Goal: Navigation & Orientation: Find specific page/section

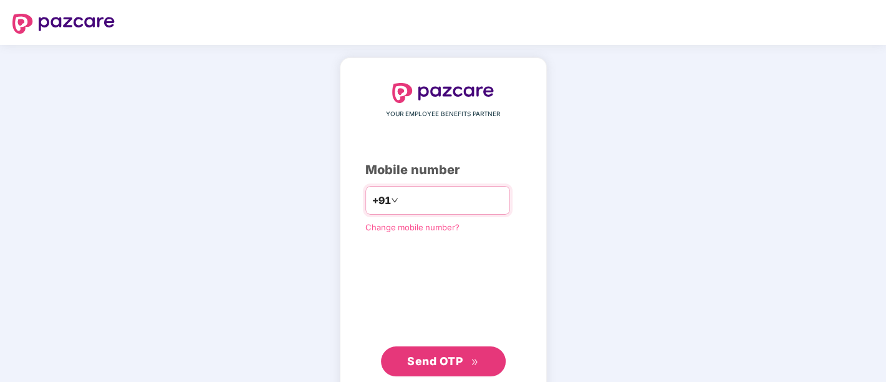
type input "**********"
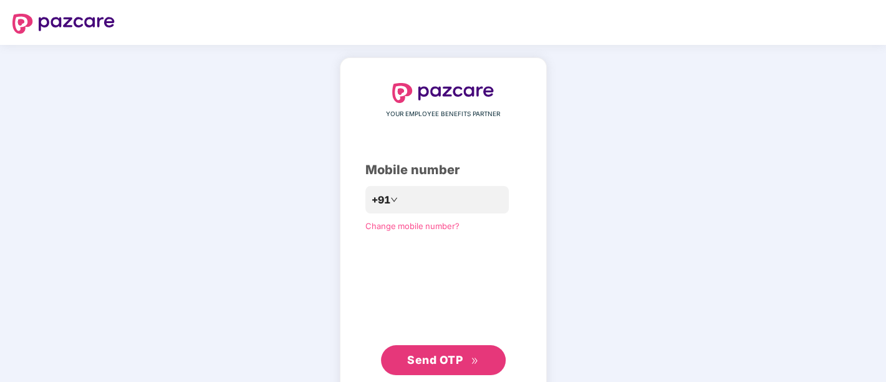
drag, startPoint x: 772, startPoint y: 1, endPoint x: 447, endPoint y: 351, distance: 478.4
click at [447, 343] on span "Send OTP" at bounding box center [443, 359] width 72 height 17
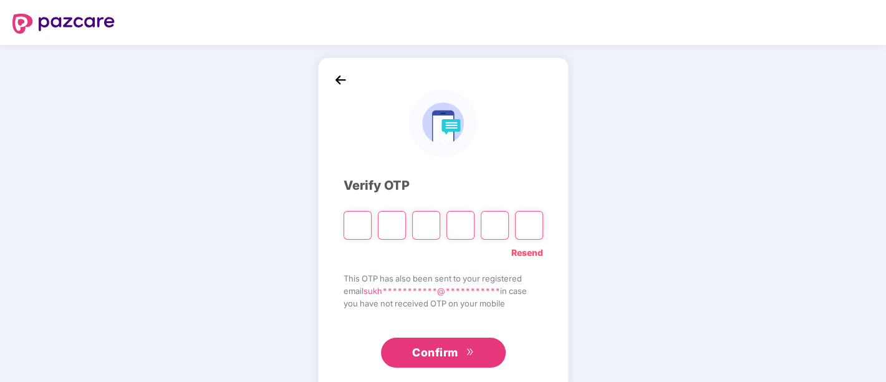
type input "*"
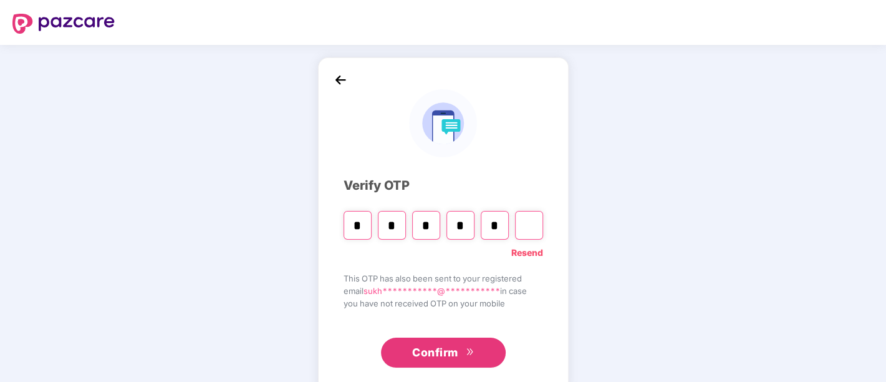
type input "*"
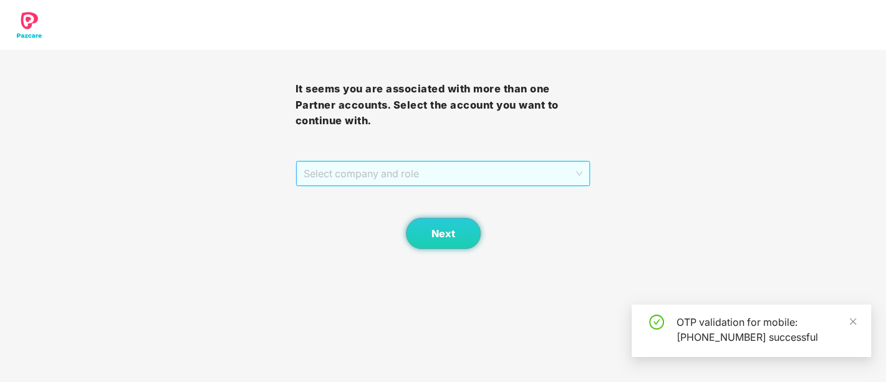
click at [495, 176] on span "Select company and role" at bounding box center [443, 174] width 279 height 24
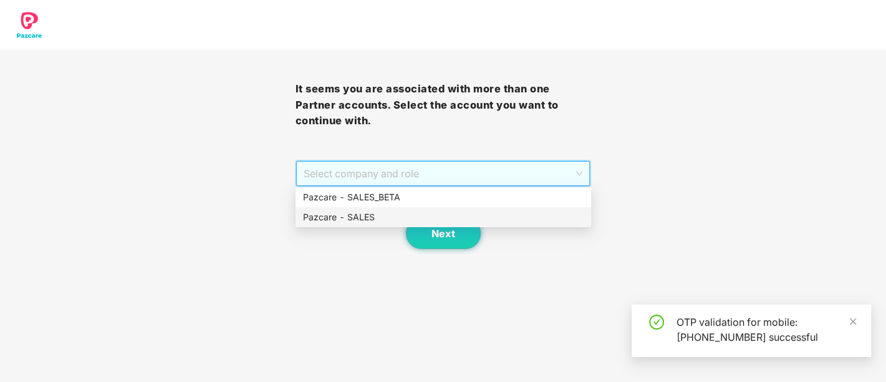
click at [414, 218] on div "Pazcare - SALES" at bounding box center [443, 217] width 281 height 14
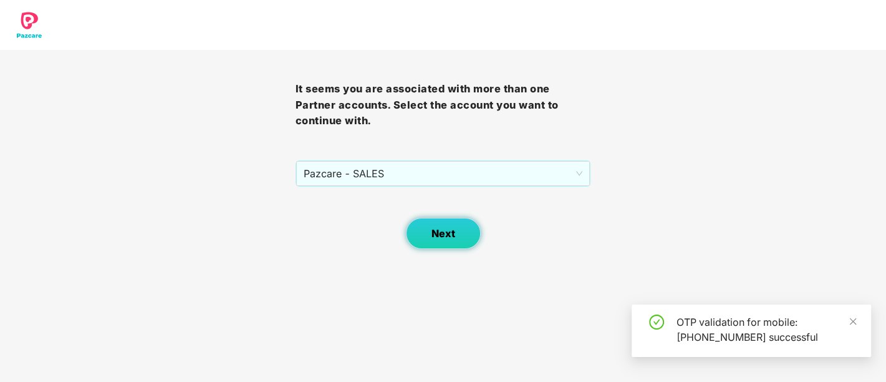
click at [435, 233] on span "Next" at bounding box center [444, 234] width 24 height 12
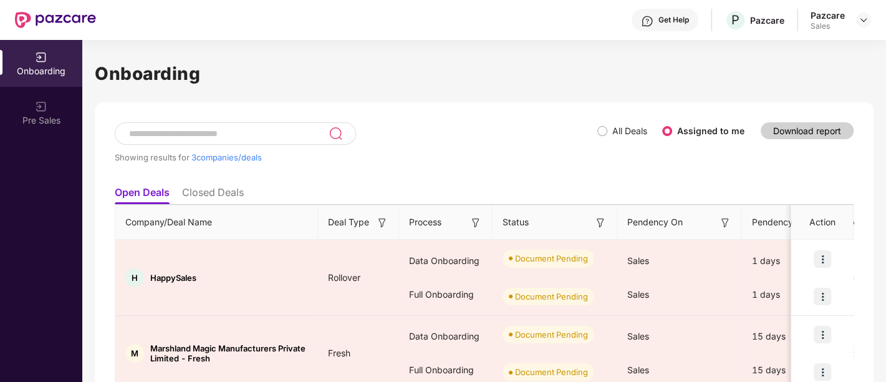
click at [23, 52] on div "Onboarding" at bounding box center [41, 63] width 82 height 47
click at [796, 19] on img at bounding box center [864, 20] width 10 height 10
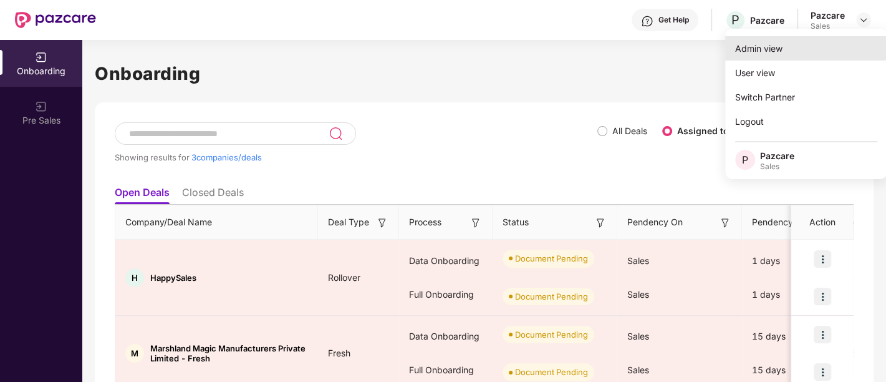
click at [796, 54] on div "Admin view" at bounding box center [806, 48] width 162 height 24
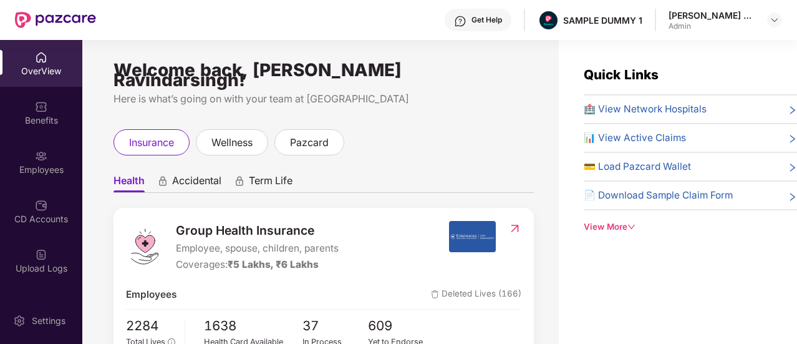
drag, startPoint x: 836, startPoint y: 9, endPoint x: 431, endPoint y: 115, distance: 418.4
click at [431, 115] on div "Welcome back, [PERSON_NAME] Ravindarsingh! Here is what’s going on with your te…" at bounding box center [320, 199] width 476 height 319
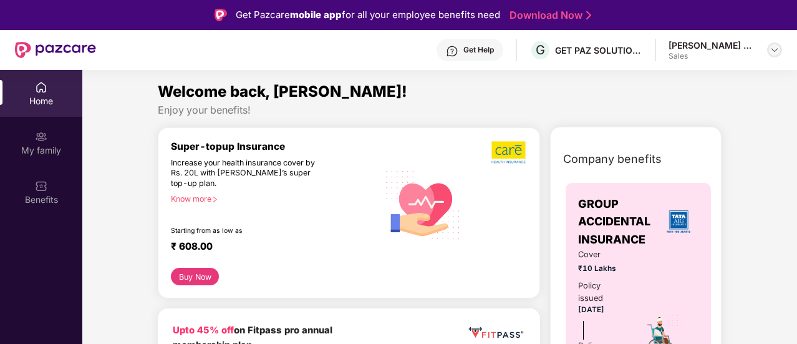
click at [773, 49] on img at bounding box center [775, 50] width 10 height 10
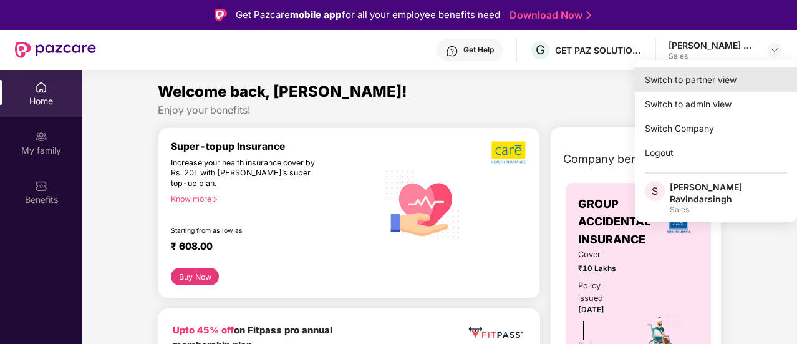
click at [736, 87] on div "Switch to partner view" at bounding box center [716, 79] width 162 height 24
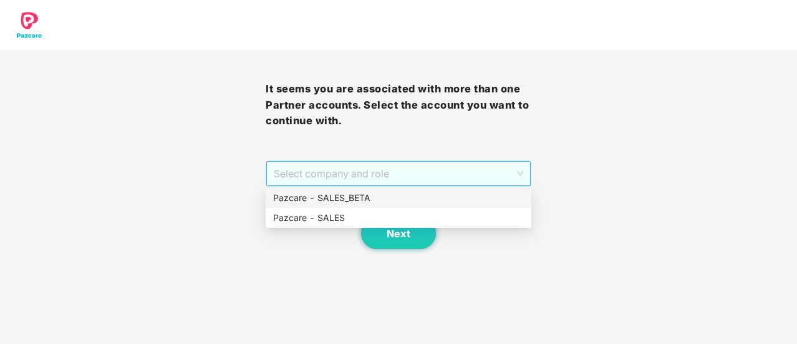
click at [375, 170] on span "Select company and role" at bounding box center [398, 174] width 249 height 24
click at [358, 212] on div "Pazcare - SALES" at bounding box center [398, 218] width 251 height 14
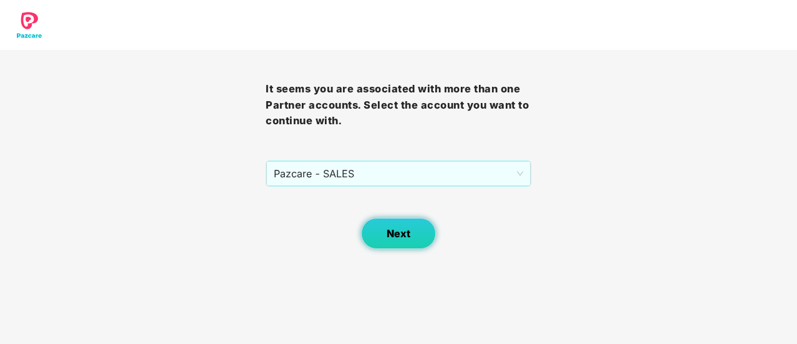
click at [372, 231] on button "Next" at bounding box center [398, 233] width 75 height 31
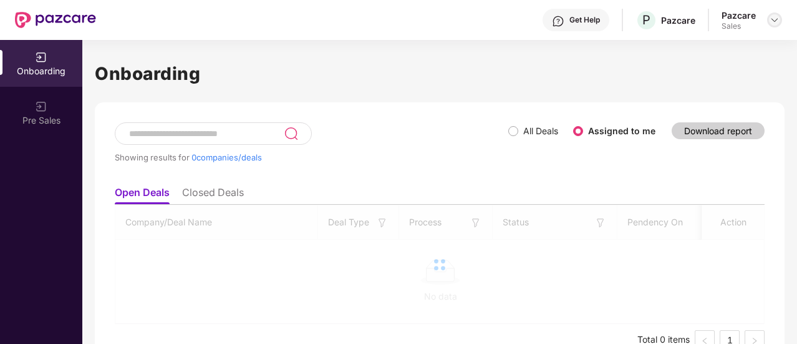
click at [778, 16] on img at bounding box center [775, 20] width 10 height 10
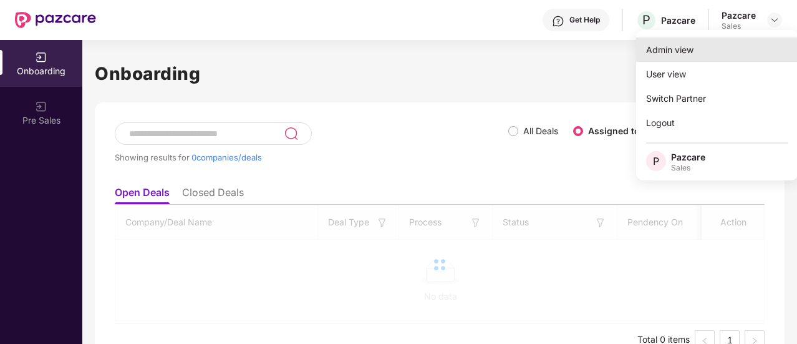
click at [727, 56] on div "Admin view" at bounding box center [717, 49] width 162 height 24
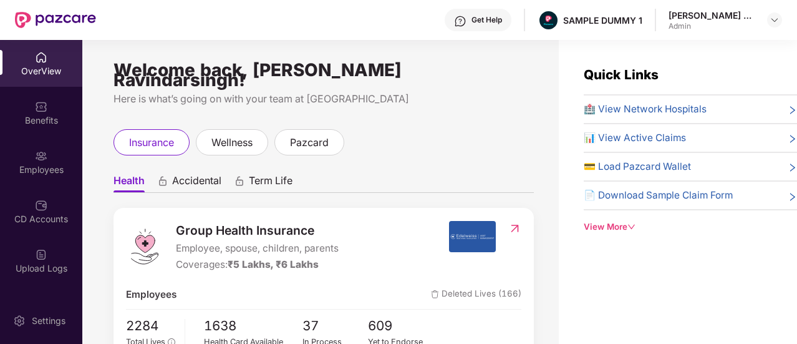
click at [208, 174] on span "Accidental" at bounding box center [196, 183] width 49 height 18
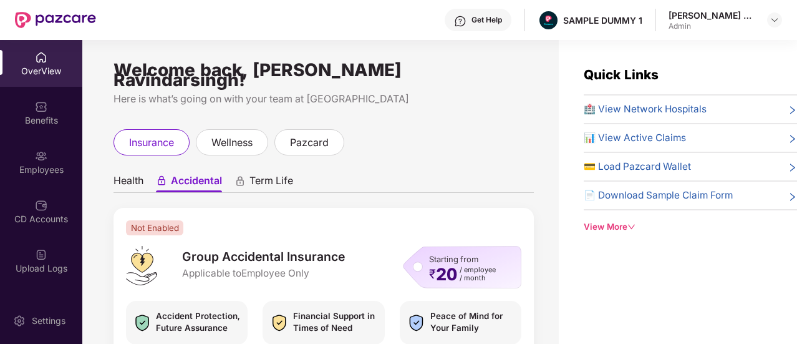
click at [256, 174] on span "Term Life" at bounding box center [271, 183] width 44 height 18
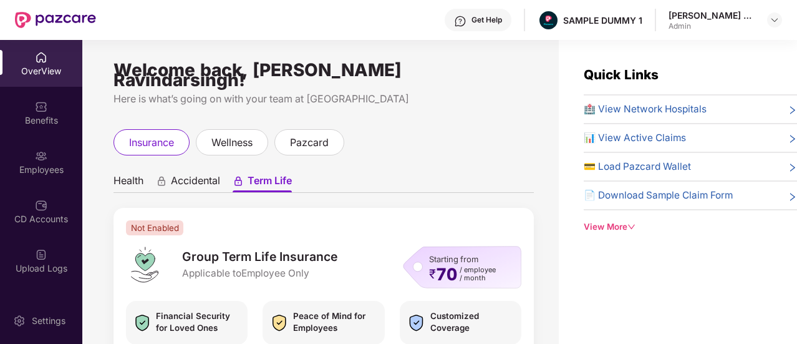
click at [256, 174] on span "Term Life" at bounding box center [270, 183] width 44 height 18
click at [218, 135] on span "wellness" at bounding box center [231, 143] width 41 height 16
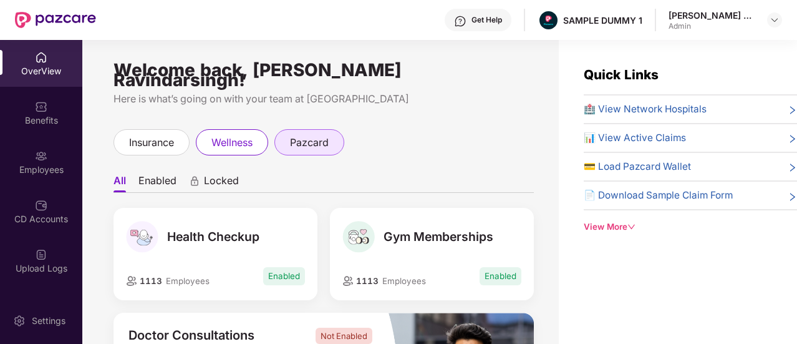
click at [309, 135] on span "pazcard" at bounding box center [309, 143] width 39 height 16
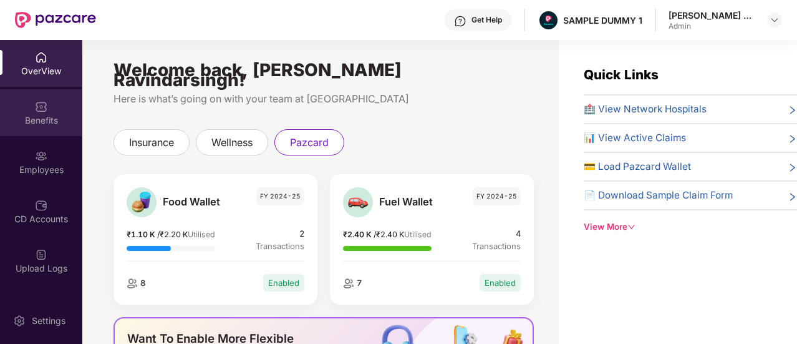
click at [39, 104] on img at bounding box center [41, 106] width 12 height 12
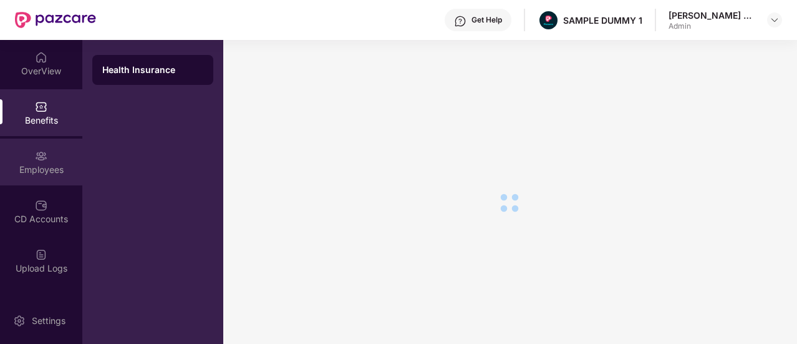
click at [41, 159] on img at bounding box center [41, 156] width 12 height 12
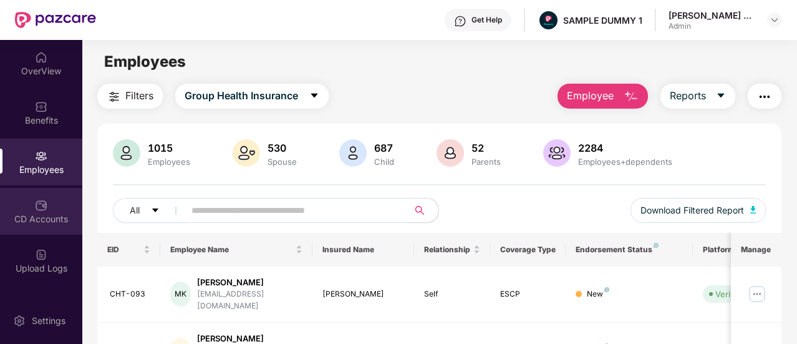
click at [49, 203] on div "CD Accounts" at bounding box center [41, 211] width 82 height 47
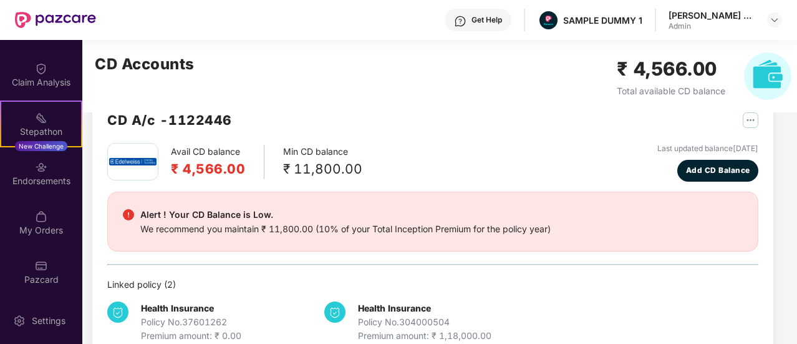
scroll to position [60, 0]
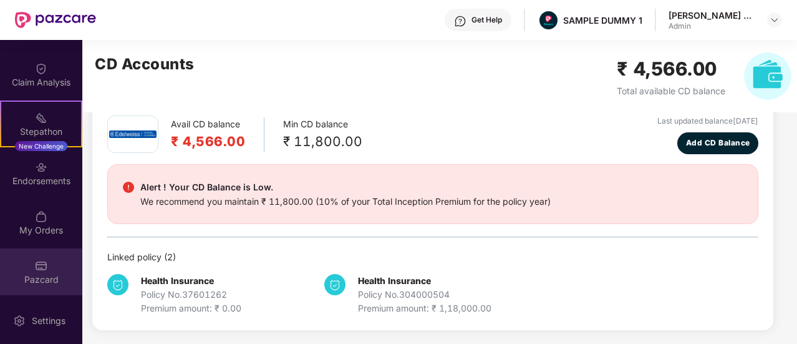
click at [0, 283] on div "Pazcard" at bounding box center [41, 279] width 82 height 12
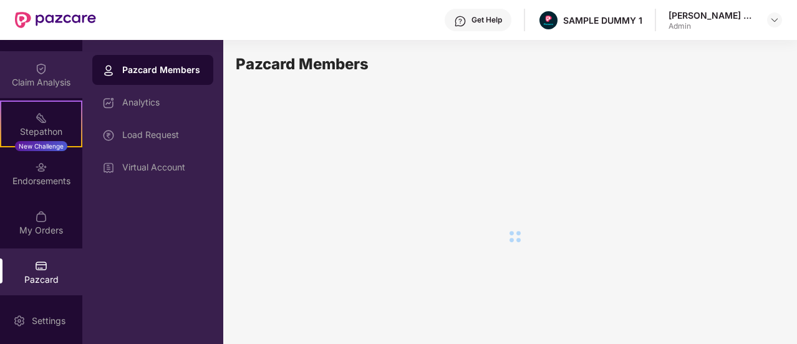
click at [31, 94] on div "Claim Analysis" at bounding box center [41, 74] width 82 height 47
